Goal: Task Accomplishment & Management: Use online tool/utility

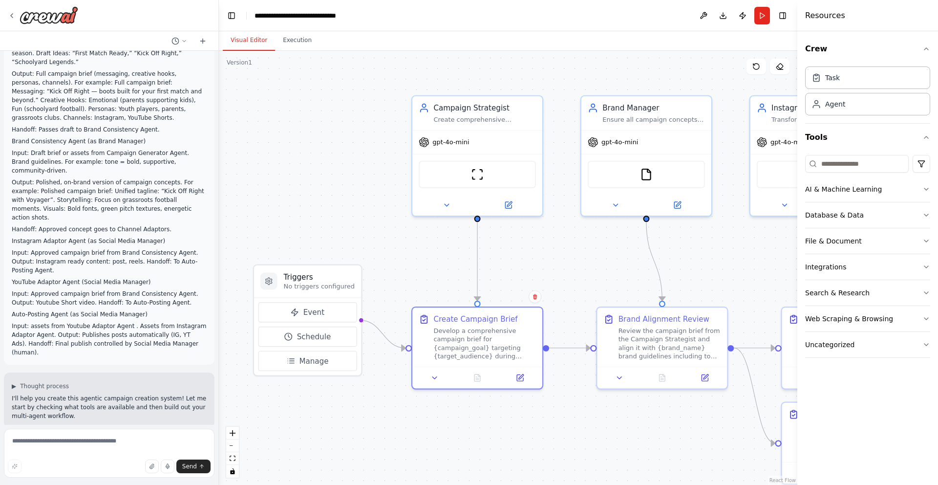
drag, startPoint x: 443, startPoint y: 250, endPoint x: 517, endPoint y: 247, distance: 74.3
click at [517, 247] on div ".deletable-edge-delete-btn { width: 20px; height: 20px; border: 0px solid #ffff…" at bounding box center [508, 268] width 579 height 434
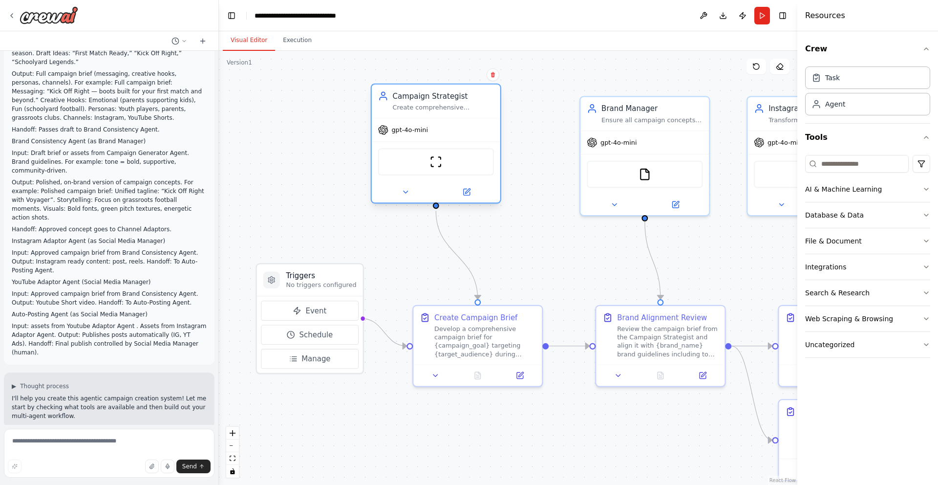
drag, startPoint x: 517, startPoint y: 159, endPoint x: 471, endPoint y: 153, distance: 46.4
click at [471, 153] on div "ScrapeWebsiteTool" at bounding box center [436, 161] width 116 height 27
click at [466, 118] on div "gpt-4o-mini" at bounding box center [436, 129] width 129 height 23
click at [542, 268] on div ".deletable-edge-delete-btn { width: 20px; height: 20px; border: 0px solid #ffff…" at bounding box center [508, 268] width 579 height 434
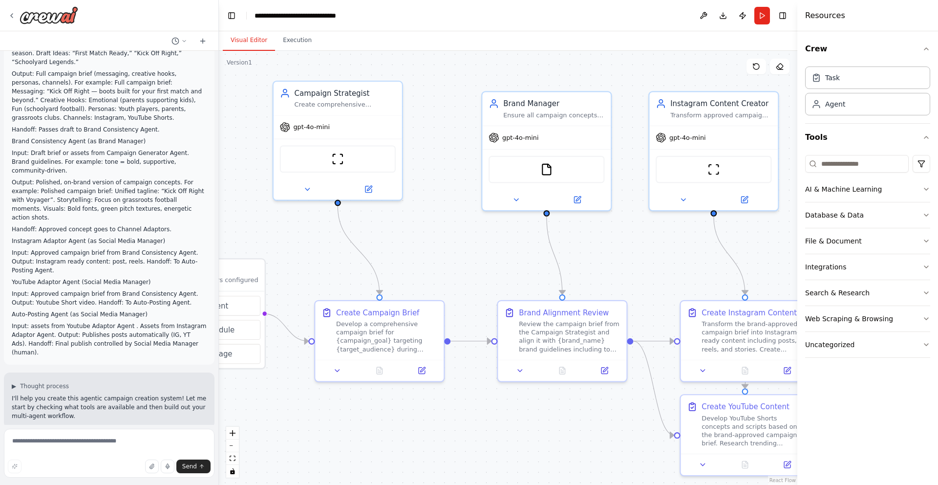
drag, startPoint x: 551, startPoint y: 255, endPoint x: 452, endPoint y: 250, distance: 98.3
click at [452, 250] on div ".deletable-edge-delete-btn { width: 20px; height: 20px; border: 0px solid #ffff…" at bounding box center [508, 268] width 579 height 434
click at [424, 325] on div "Develop a comprehensive campaign brief for {campaign_goal} targeting {target_au…" at bounding box center [386, 334] width 101 height 33
click at [344, 336] on div "Develop a comprehensive campaign brief for {campaign_goal} targeting {target_au…" at bounding box center [386, 334] width 101 height 33
click at [345, 314] on div "Create Campaign Brief" at bounding box center [377, 310] width 83 height 10
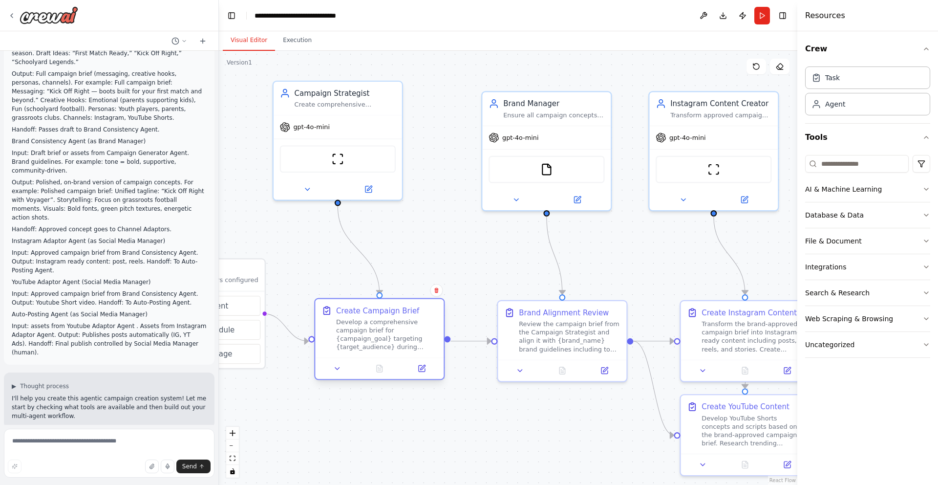
click at [359, 341] on div "Develop a comprehensive campaign brief for {campaign_goal} targeting {target_au…" at bounding box center [386, 334] width 101 height 33
click at [369, 331] on div "Develop a comprehensive campaign brief for {campaign_goal} targeting {target_au…" at bounding box center [386, 334] width 101 height 33
click at [339, 367] on icon at bounding box center [337, 368] width 4 height 2
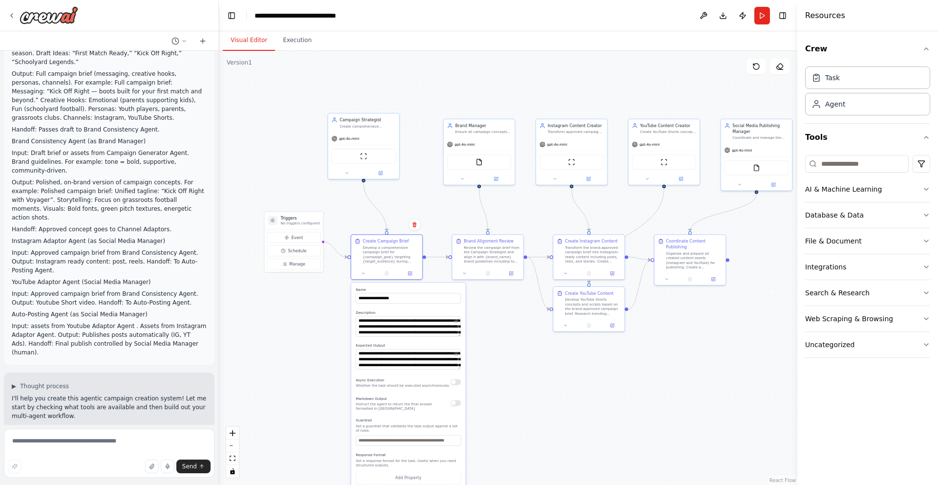
drag, startPoint x: 527, startPoint y: 417, endPoint x: 537, endPoint y: 323, distance: 93.8
click at [537, 323] on div ".deletable-edge-delete-btn { width: 20px; height: 20px; border: 0px solid #ffff…" at bounding box center [508, 268] width 579 height 434
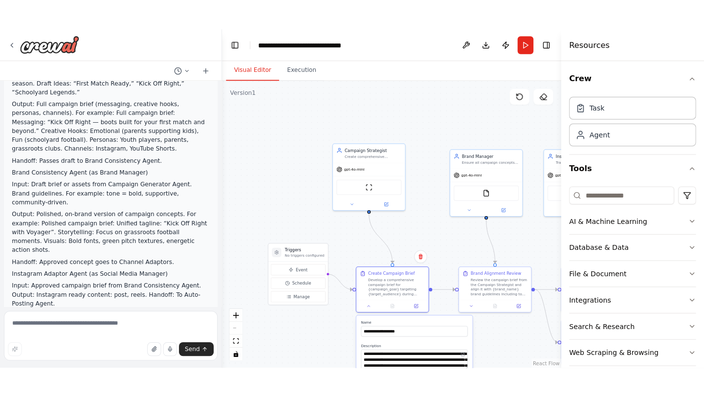
scroll to position [85, 0]
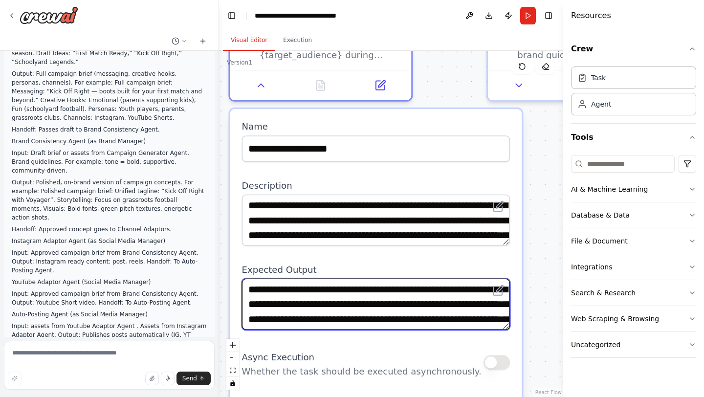
drag, startPoint x: 478, startPoint y: 346, endPoint x: 563, endPoint y: 219, distance: 153.0
click at [563, 219] on div "Create an agentic system based on below. Agent Decomposition Campaign Planner A…" at bounding box center [352, 198] width 704 height 397
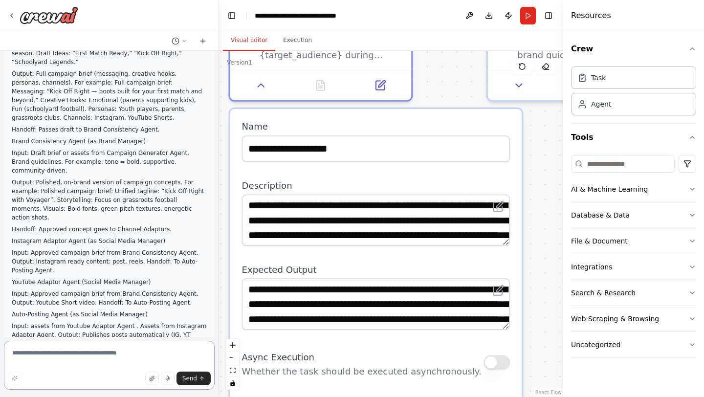
click at [68, 355] on textarea at bounding box center [109, 365] width 211 height 49
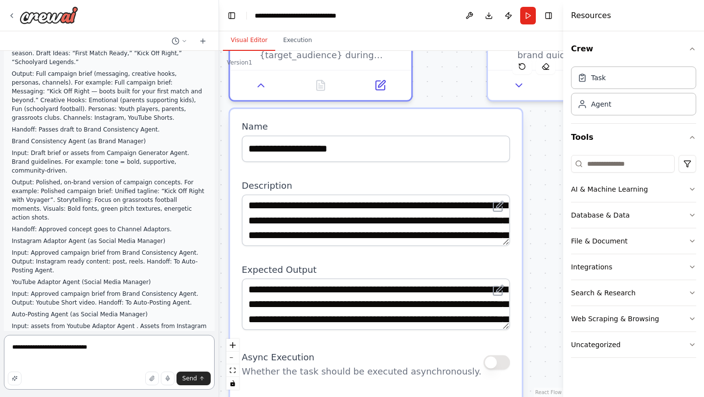
paste textarea "**********"
type textarea "**********"
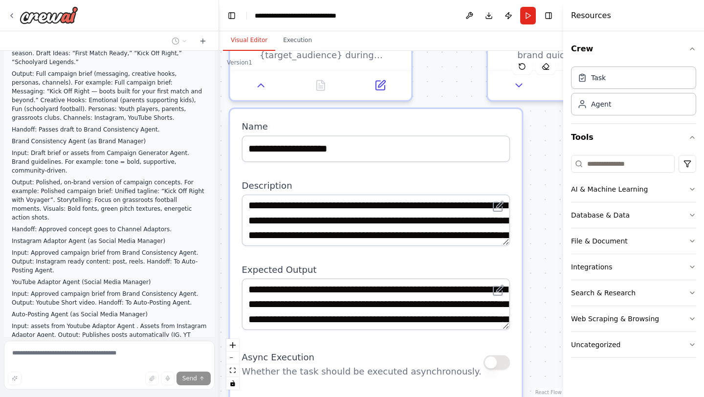
type textarea "**********"
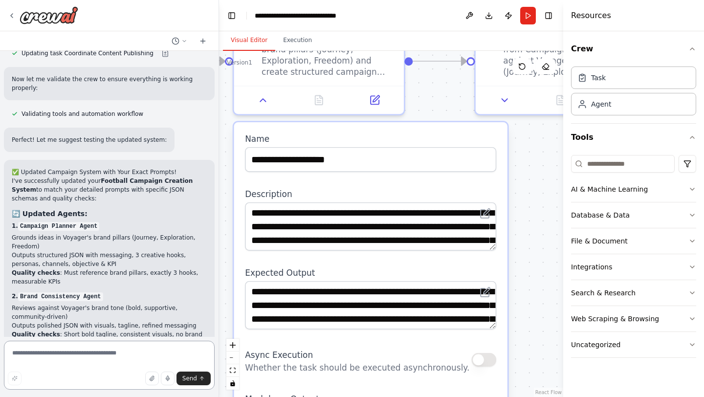
scroll to position [3024, 0]
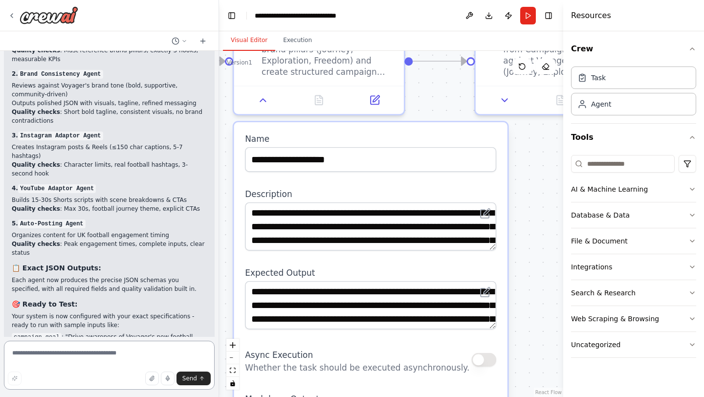
click at [99, 359] on textarea at bounding box center [109, 365] width 211 height 49
click at [516, 291] on div ".deletable-edge-delete-btn { width: 20px; height: 20px; border: 0px solid #ffff…" at bounding box center [391, 224] width 344 height 346
click at [517, 291] on div ".deletable-edge-delete-btn { width: 20px; height: 20px; border: 0px solid #ffff…" at bounding box center [391, 224] width 344 height 346
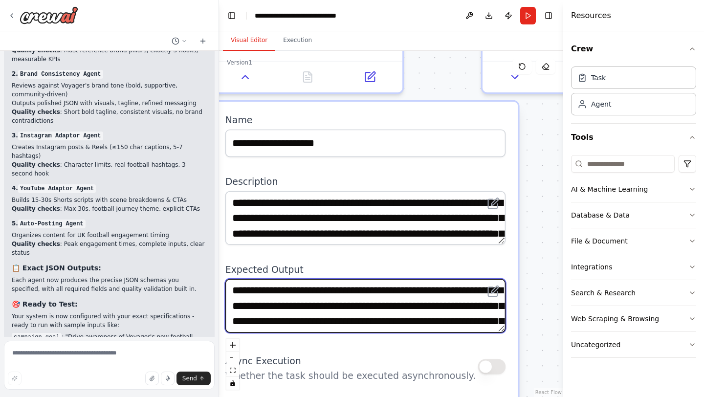
click at [413, 306] on textarea "**********" at bounding box center [365, 306] width 280 height 54
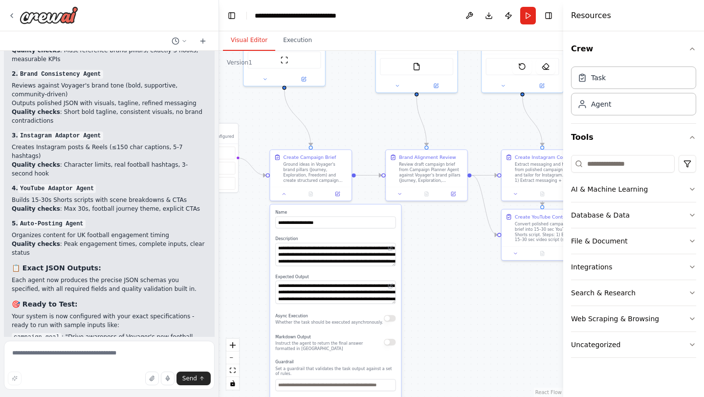
drag, startPoint x: 342, startPoint y: 268, endPoint x: 218, endPoint y: 264, distance: 123.7
click at [218, 264] on div "Create an agentic system based on below. Agent Decomposition Campaign Planner A…" at bounding box center [352, 198] width 704 height 397
click at [453, 250] on div ".deletable-edge-delete-btn { width: 20px; height: 20px; border: 0px solid #ffff…" at bounding box center [391, 224] width 344 height 346
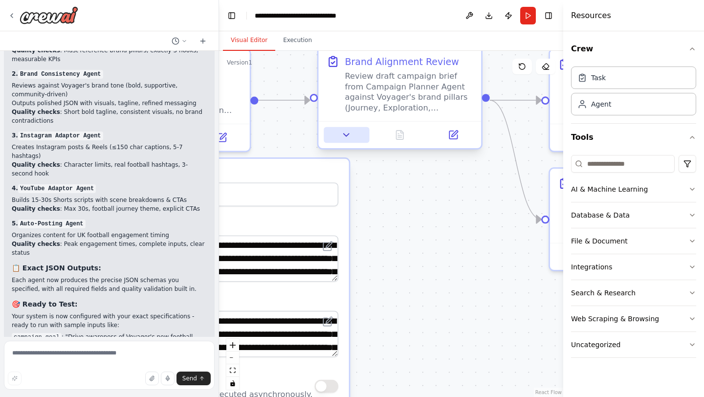
click at [351, 134] on icon at bounding box center [346, 134] width 11 height 11
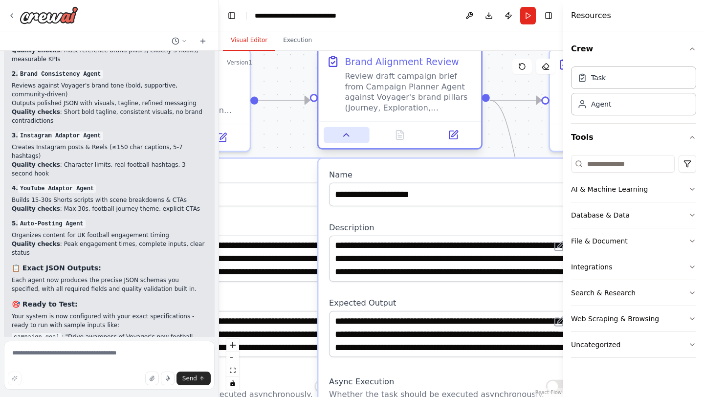
click at [343, 137] on icon at bounding box center [346, 134] width 11 height 11
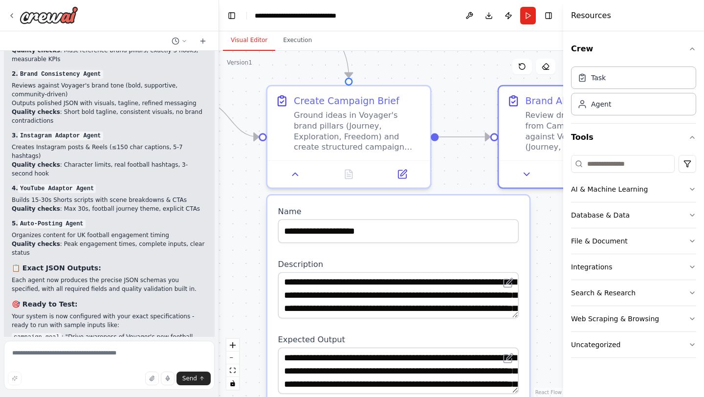
drag, startPoint x: 294, startPoint y: 133, endPoint x: 474, endPoint y: 170, distance: 184.0
click at [474, 170] on div ".deletable-edge-delete-btn { width: 20px; height: 20px; border: 0px solid #ffff…" at bounding box center [391, 224] width 344 height 346
click at [295, 178] on button at bounding box center [295, 172] width 45 height 16
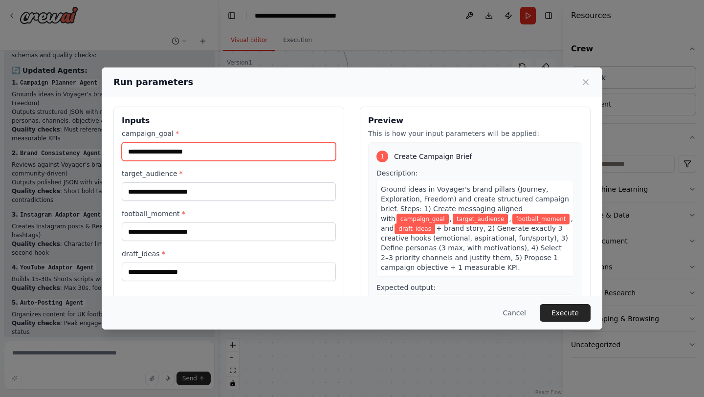
click at [239, 155] on input "campaign_goal *" at bounding box center [229, 151] width 214 height 19
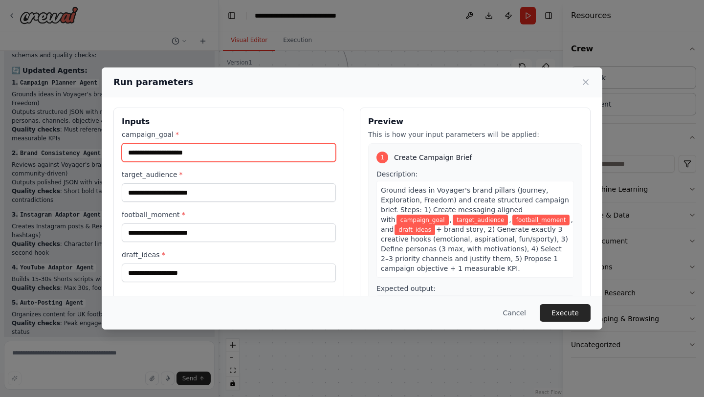
scroll to position [4, 0]
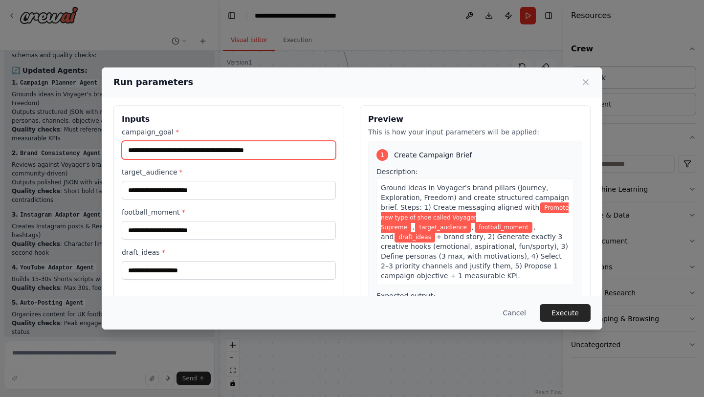
type input "**********"
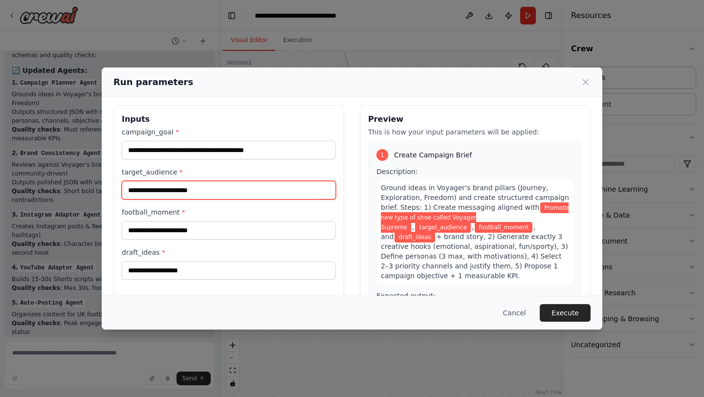
click at [193, 188] on input "target_audience *" at bounding box center [229, 190] width 214 height 19
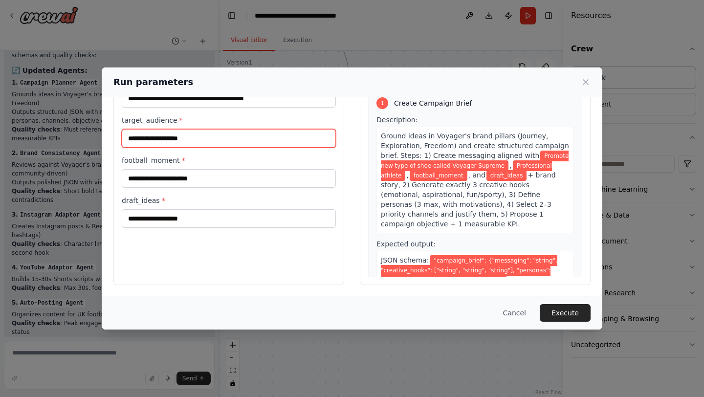
scroll to position [56, 0]
type input "**********"
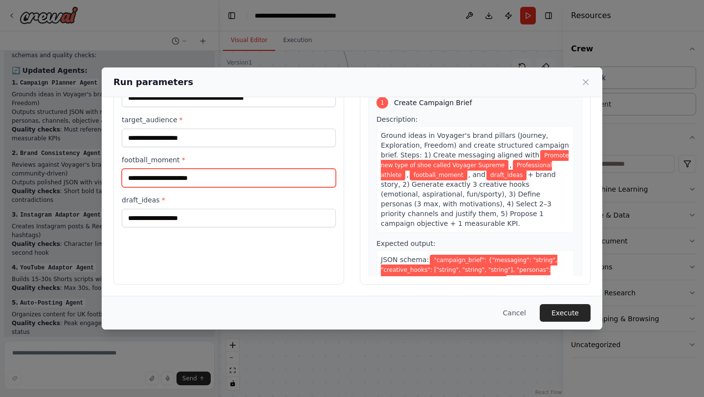
click at [220, 180] on input "football_moment *" at bounding box center [229, 178] width 214 height 19
type input "*********"
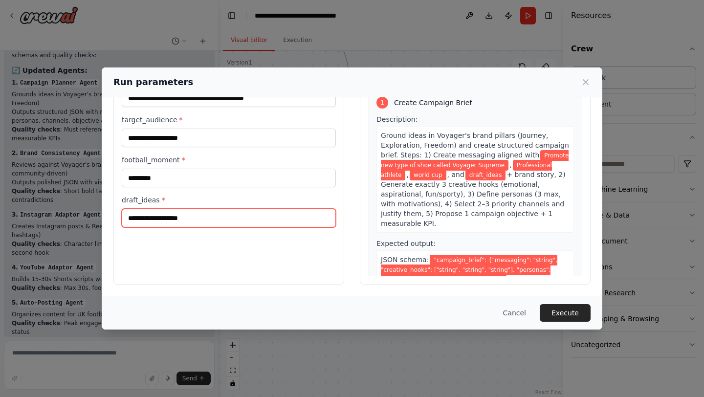
click at [189, 223] on input "draft_ideas *" at bounding box center [229, 218] width 214 height 19
type input "*"
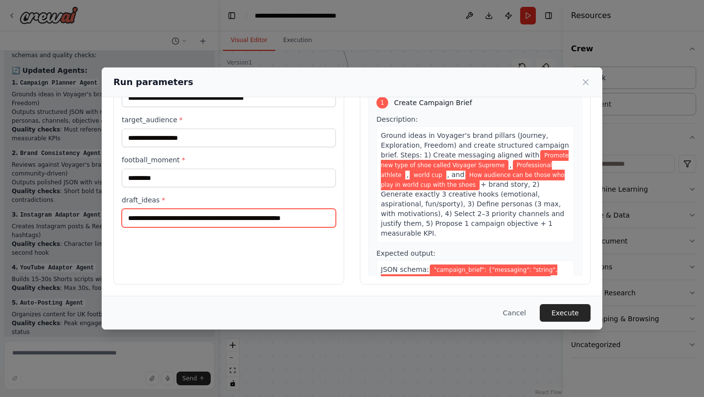
scroll to position [0, 3]
type input "**********"
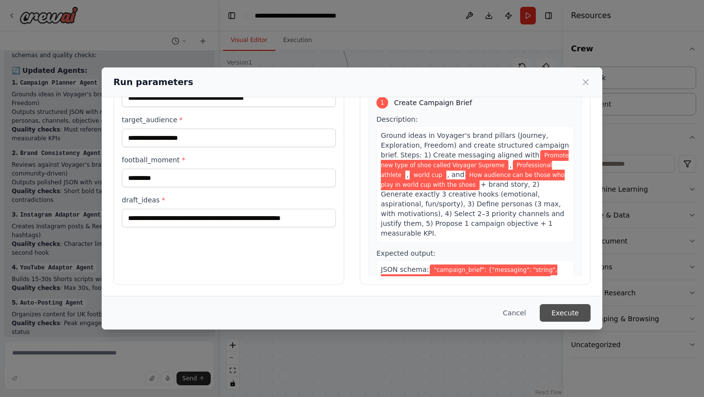
scroll to position [0, 0]
click at [568, 315] on button "Execute" at bounding box center [564, 313] width 51 height 18
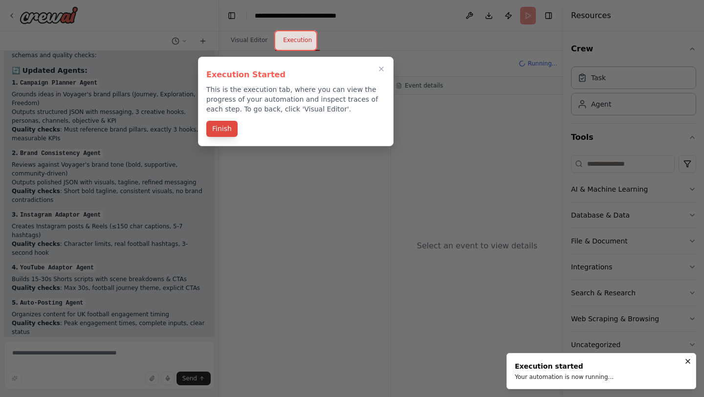
click at [217, 127] on button "Finish" at bounding box center [221, 129] width 31 height 16
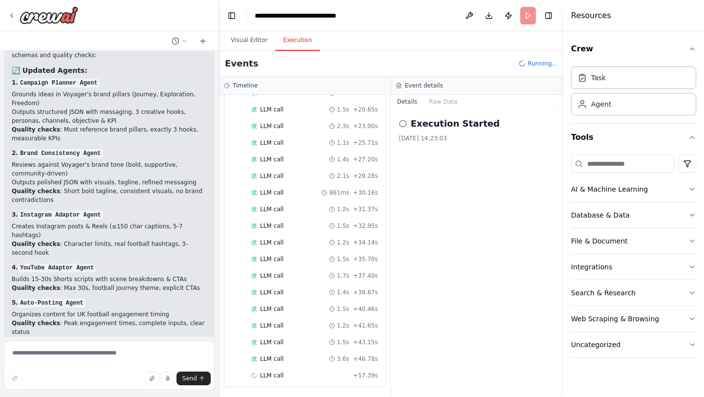
scroll to position [229, 0]
drag, startPoint x: 454, startPoint y: 33, endPoint x: 477, endPoint y: 27, distance: 23.6
click at [454, 33] on div "Visual Editor Execution" at bounding box center [391, 41] width 344 height 20
click at [528, 14] on header "**********" at bounding box center [391, 15] width 344 height 31
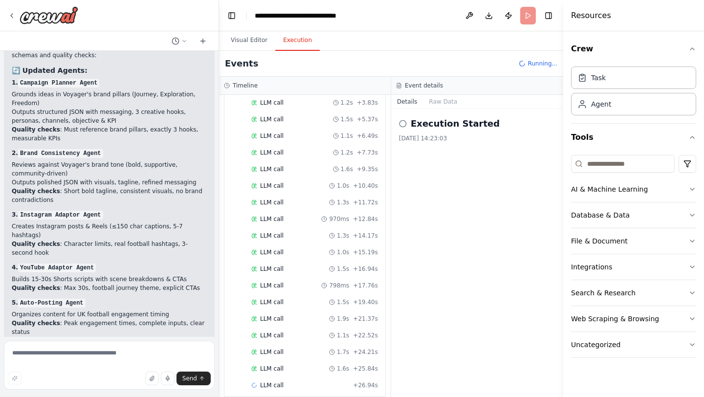
scroll to position [822, 0]
